Goal: Communication & Community: Participate in discussion

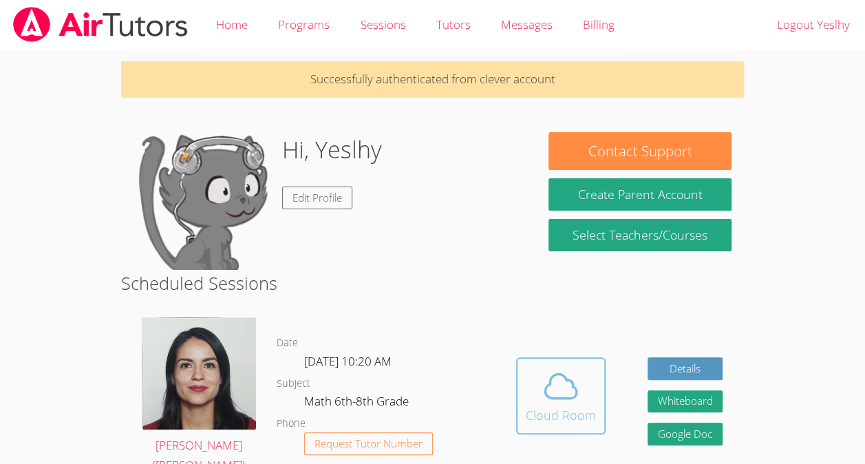
click at [562, 414] on div "Cloud Room" at bounding box center [561, 414] width 70 height 19
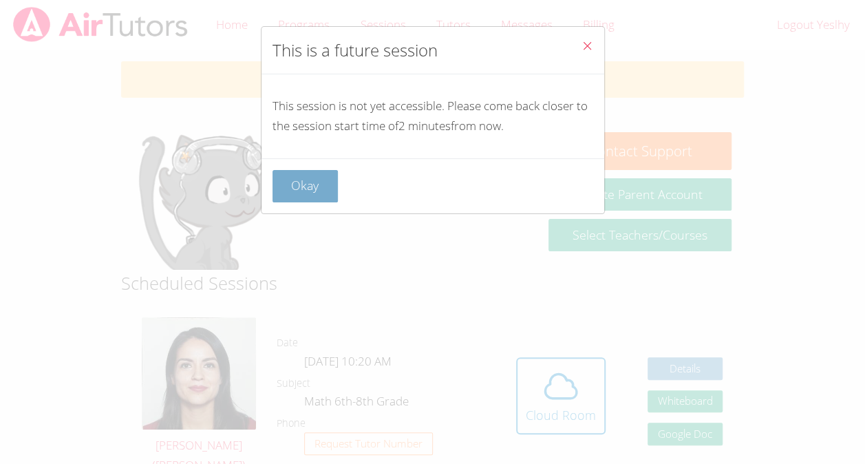
click at [297, 181] on button "Okay" at bounding box center [305, 186] width 66 height 32
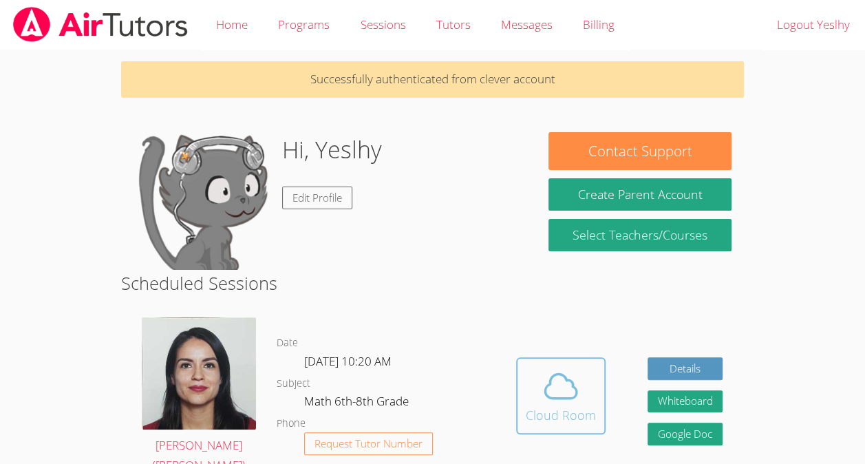
drag, startPoint x: 587, startPoint y: 357, endPoint x: 541, endPoint y: 367, distance: 47.1
drag, startPoint x: 541, startPoint y: 367, endPoint x: 517, endPoint y: 319, distance: 52.9
drag, startPoint x: 517, startPoint y: 319, endPoint x: 544, endPoint y: 382, distance: 67.8
click at [544, 382] on icon at bounding box center [560, 386] width 39 height 39
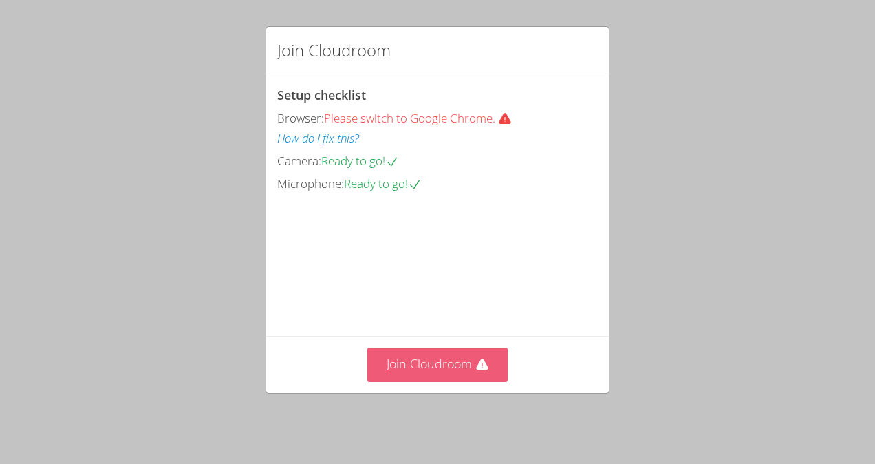
click at [462, 361] on button "Join Cloudroom" at bounding box center [437, 364] width 141 height 34
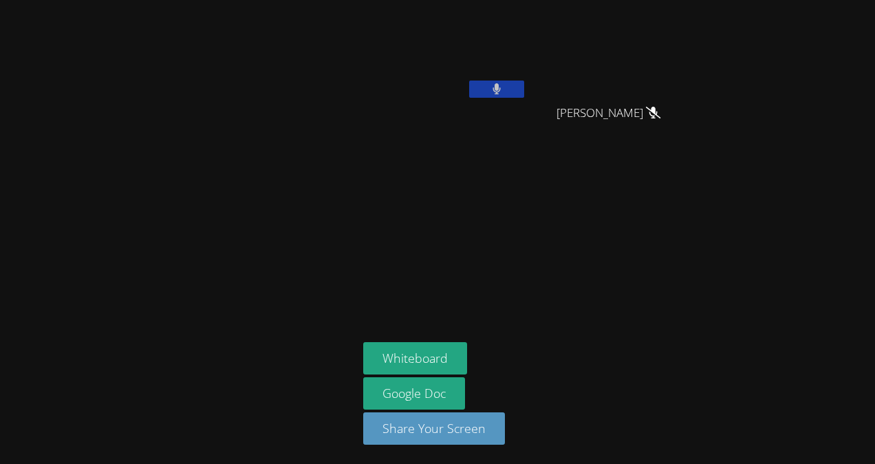
click at [495, 85] on icon at bounding box center [497, 89] width 8 height 12
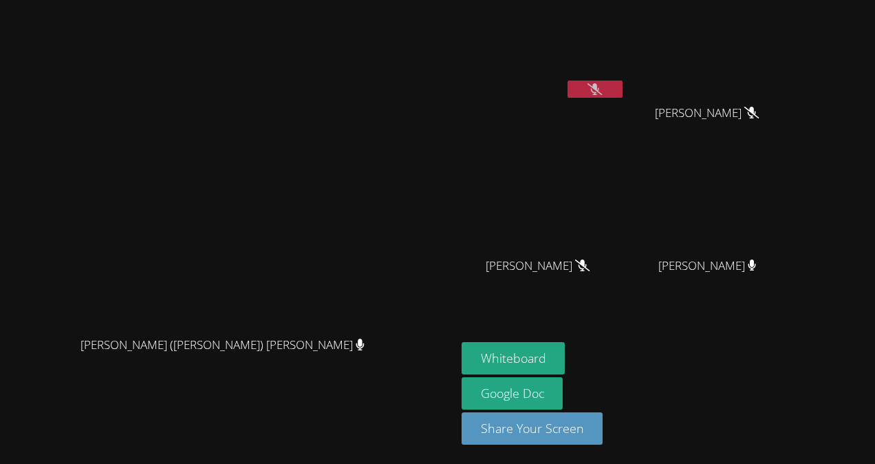
click at [602, 92] on icon at bounding box center [595, 89] width 14 height 12
click at [623, 90] on button at bounding box center [595, 88] width 55 height 17
drag, startPoint x: 587, startPoint y: 359, endPoint x: 550, endPoint y: 326, distance: 49.2
click at [550, 326] on aside "[PERSON_NAME] [PERSON_NAME] [PERSON_NAME] [PERSON_NAME] [PERSON_NAME] [PERSON_N…" at bounding box center [628, 232] width 344 height 464
click at [566, 355] on button "Whiteboard" at bounding box center [514, 358] width 104 height 32
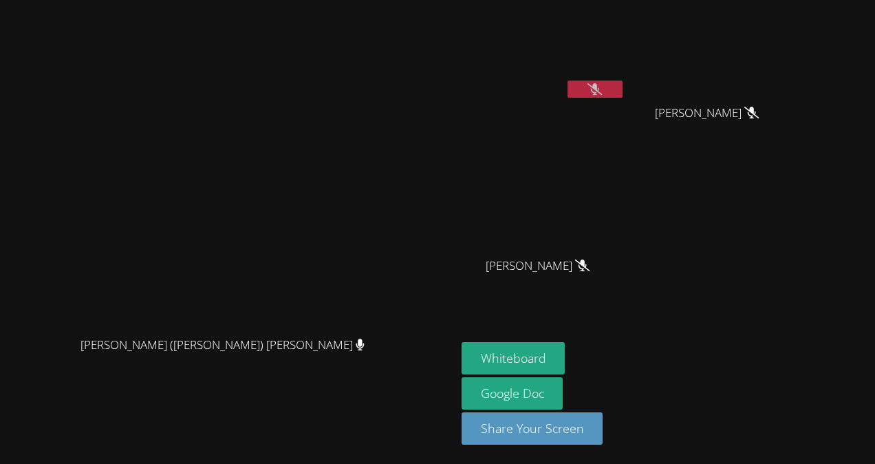
click at [623, 90] on button at bounding box center [595, 88] width 55 height 17
click at [599, 89] on icon at bounding box center [595, 89] width 8 height 12
click at [625, 77] on video at bounding box center [544, 52] width 164 height 92
click at [602, 94] on icon at bounding box center [595, 89] width 14 height 12
click at [599, 91] on icon at bounding box center [595, 89] width 8 height 12
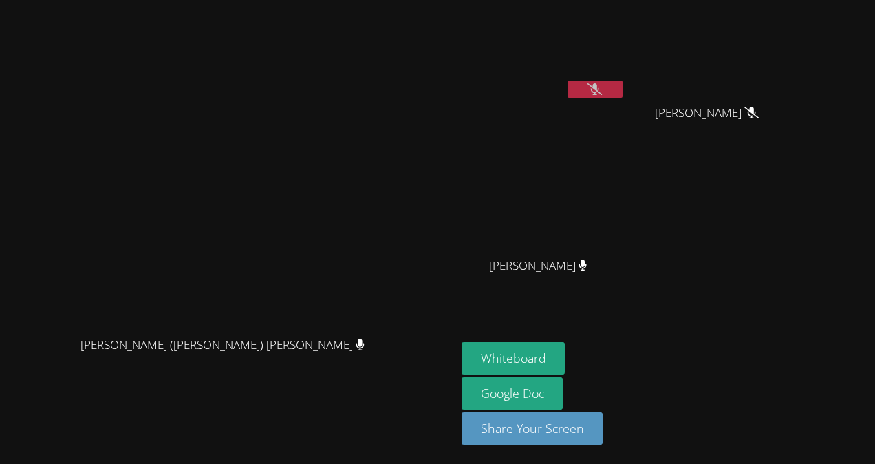
click at [602, 85] on icon at bounding box center [595, 89] width 14 height 12
click at [600, 92] on icon at bounding box center [595, 89] width 9 height 12
click at [623, 89] on button at bounding box center [595, 88] width 55 height 17
click at [599, 88] on icon at bounding box center [595, 89] width 8 height 12
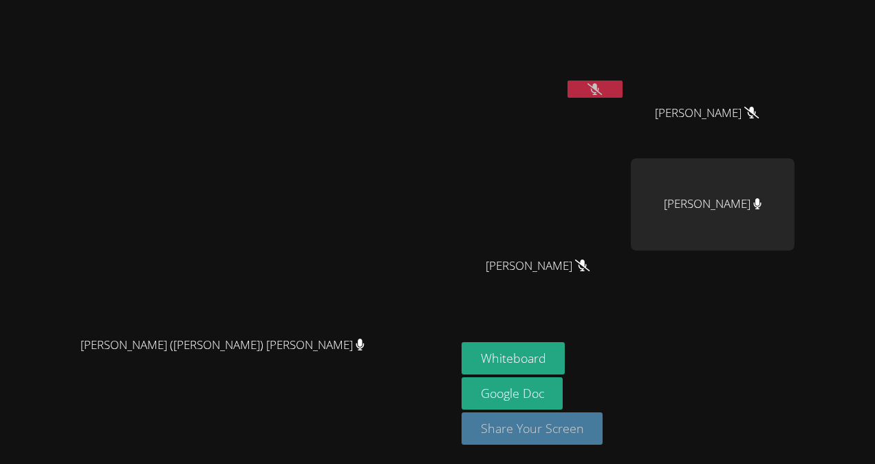
click at [603, 435] on button "Share Your Screen" at bounding box center [533, 428] width 142 height 32
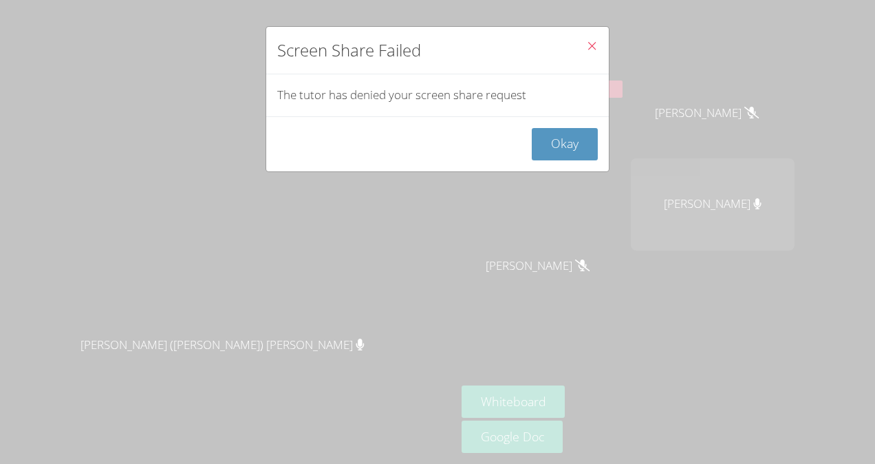
click at [586, 42] on icon "Close" at bounding box center [592, 46] width 12 height 12
click at [586, 45] on icon "Close" at bounding box center [592, 46] width 12 height 12
click at [586, 44] on icon "Close" at bounding box center [592, 46] width 12 height 12
click at [551, 139] on button "Okay" at bounding box center [565, 144] width 66 height 32
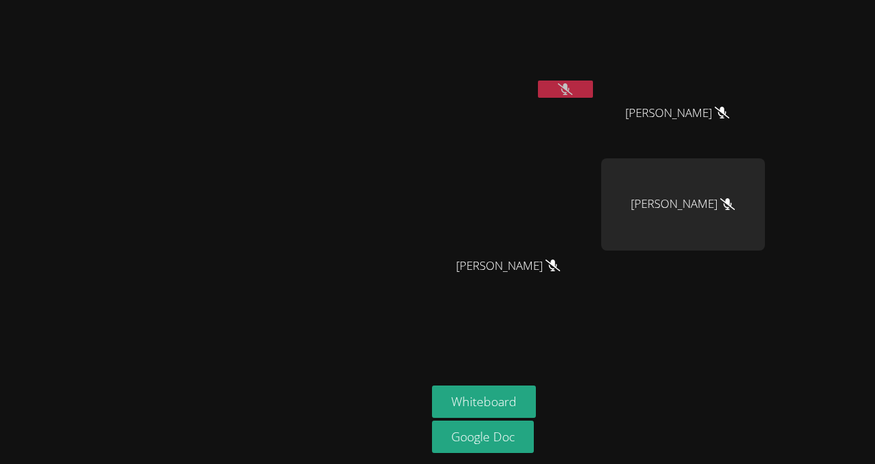
click at [572, 86] on icon at bounding box center [565, 89] width 14 height 12
drag, startPoint x: 676, startPoint y: 86, endPoint x: 667, endPoint y: 77, distance: 12.6
click at [596, 77] on video at bounding box center [514, 52] width 164 height 92
click at [593, 82] on button at bounding box center [565, 88] width 55 height 17
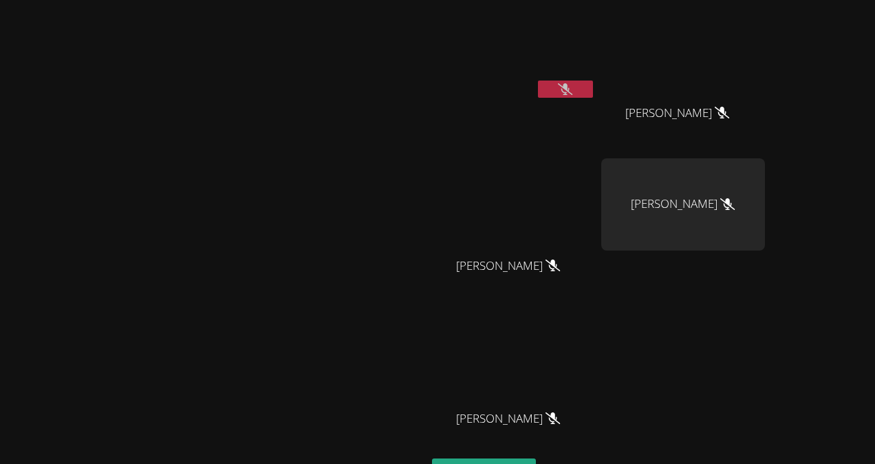
click at [572, 87] on icon at bounding box center [565, 89] width 14 height 12
drag, startPoint x: 659, startPoint y: 87, endPoint x: 630, endPoint y: 69, distance: 34.0
click at [596, 69] on video at bounding box center [514, 52] width 164 height 92
click at [593, 87] on button at bounding box center [565, 88] width 55 height 17
click at [572, 89] on icon at bounding box center [565, 89] width 14 height 12
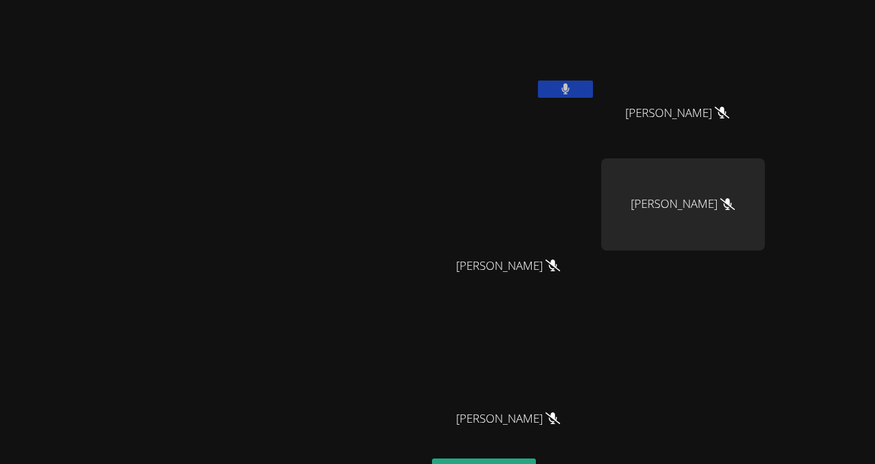
click at [570, 89] on icon at bounding box center [565, 89] width 9 height 12
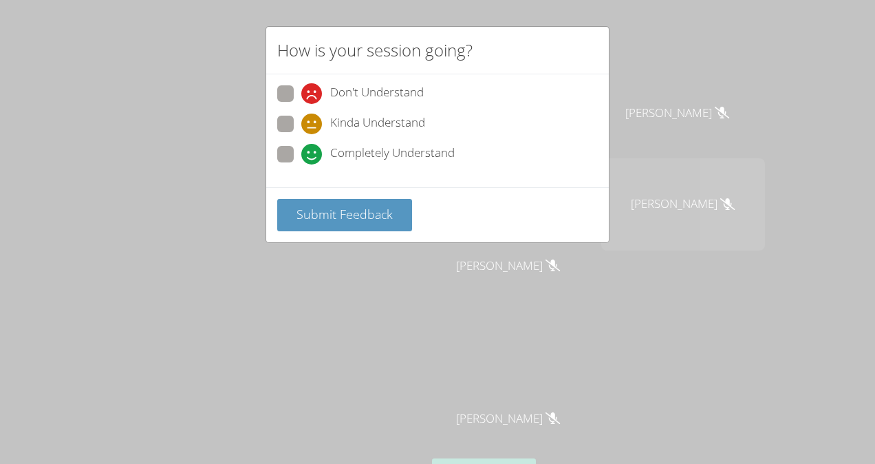
click at [312, 158] on icon at bounding box center [311, 154] width 21 height 21
click at [312, 158] on input "Completely Understand" at bounding box center [307, 152] width 12 height 12
radio input "true"
click at [370, 212] on span "Submit Feedback" at bounding box center [345, 214] width 96 height 17
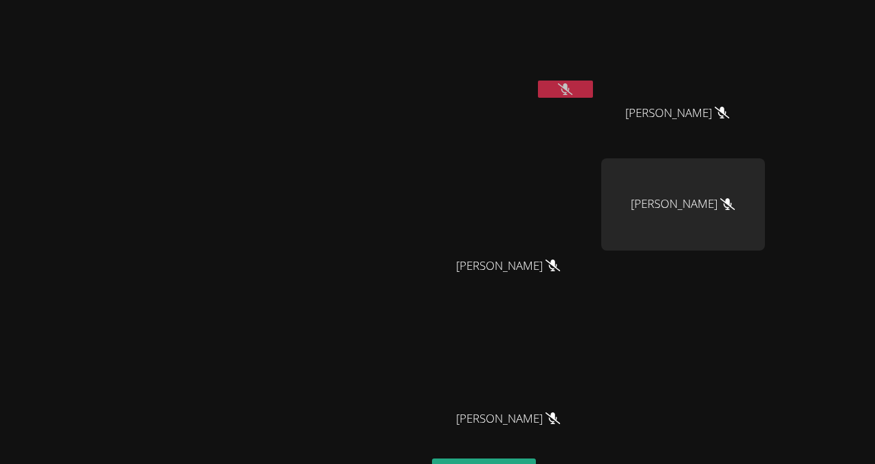
click at [572, 84] on icon at bounding box center [565, 89] width 14 height 12
click at [570, 84] on icon at bounding box center [565, 89] width 8 height 12
click at [572, 90] on icon at bounding box center [565, 89] width 14 height 12
click at [593, 95] on button at bounding box center [565, 88] width 55 height 17
click at [593, 89] on button at bounding box center [565, 88] width 55 height 17
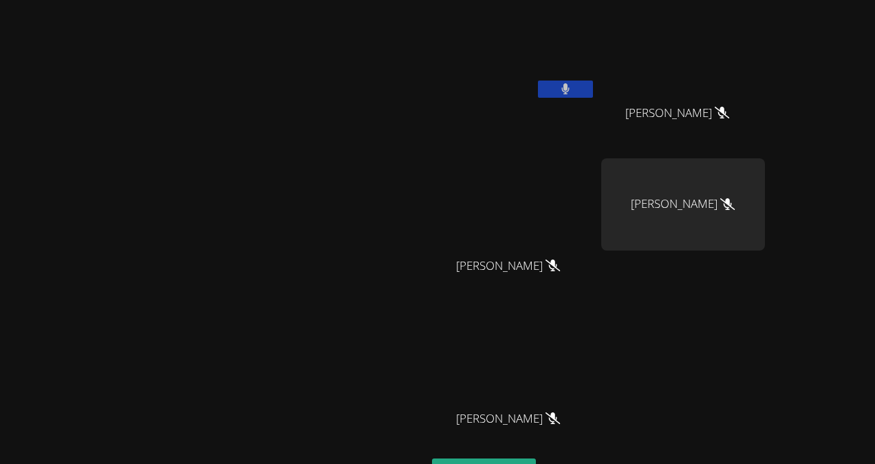
click at [593, 91] on button at bounding box center [565, 88] width 55 height 17
click at [572, 87] on icon at bounding box center [565, 89] width 14 height 12
click at [570, 87] on icon at bounding box center [565, 89] width 9 height 12
click at [593, 82] on button at bounding box center [565, 88] width 55 height 17
click at [593, 85] on button at bounding box center [565, 88] width 55 height 17
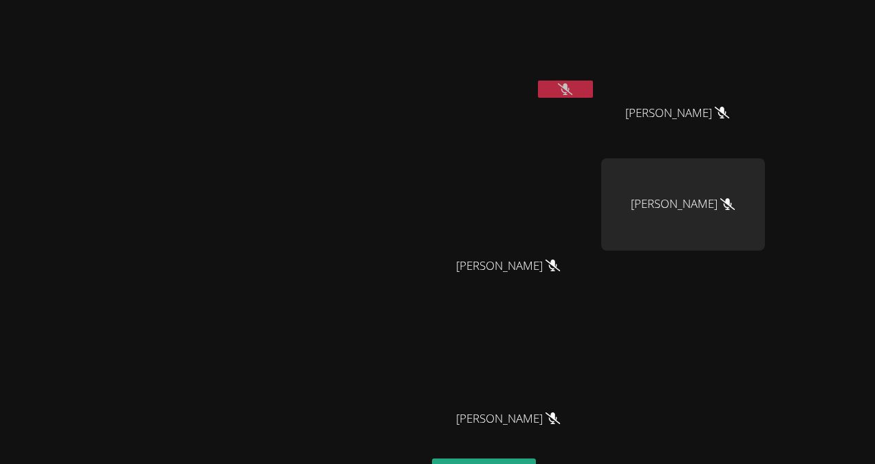
click at [593, 83] on button at bounding box center [565, 88] width 55 height 17
click at [593, 84] on button at bounding box center [565, 88] width 55 height 17
click at [593, 93] on button at bounding box center [565, 88] width 55 height 17
click at [593, 91] on button at bounding box center [565, 88] width 55 height 17
click at [593, 86] on button at bounding box center [565, 88] width 55 height 17
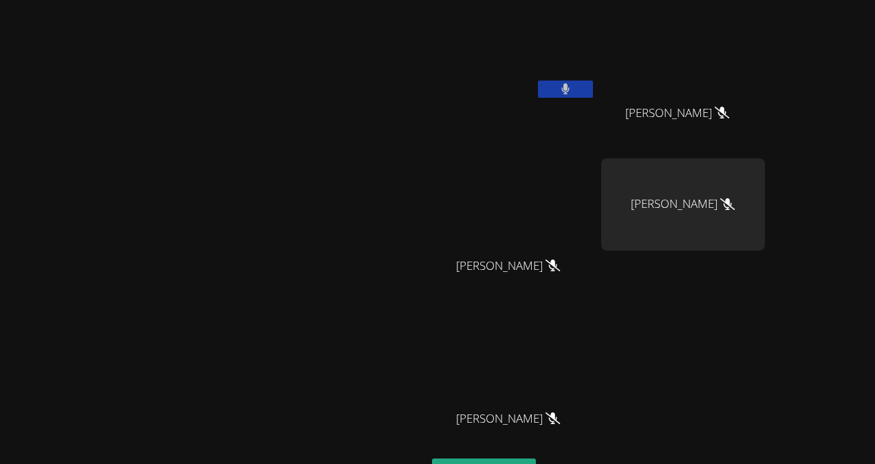
click at [593, 86] on button at bounding box center [565, 88] width 55 height 17
